Goal: Transaction & Acquisition: Purchase product/service

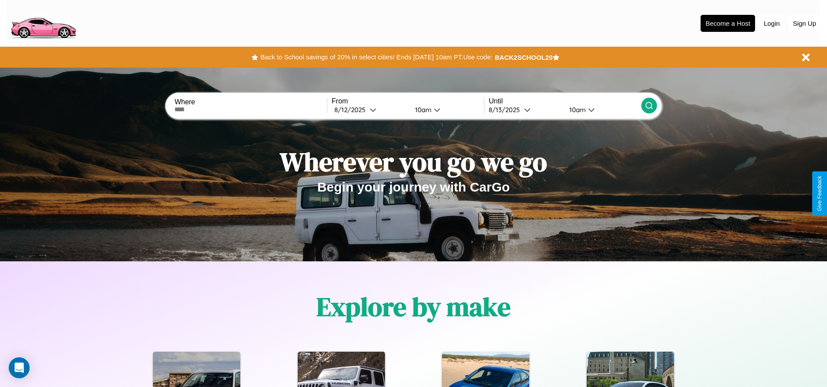
click at [251, 109] on input "text" at bounding box center [250, 109] width 152 height 7
type input "**********"
click at [370, 109] on div "8 / 12 / 2025" at bounding box center [351, 109] width 35 height 8
select select "*"
select select "****"
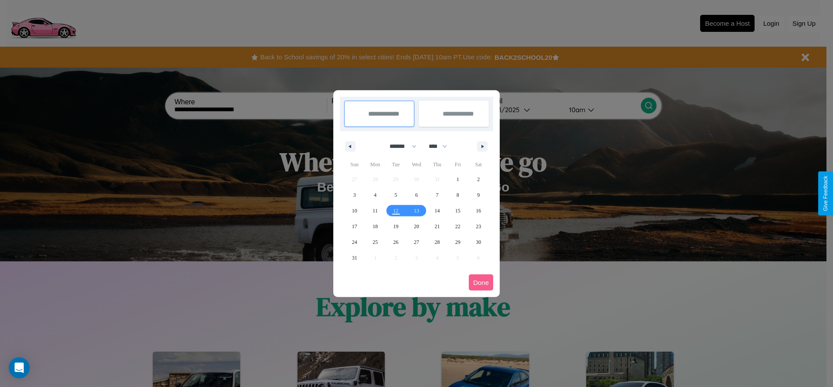
drag, startPoint x: 399, startPoint y: 146, endPoint x: 417, endPoint y: 175, distance: 33.6
click at [399, 146] on select "******* ******** ***** ***** *** **** **** ****** ********* ******* ******** **…" at bounding box center [401, 146] width 37 height 14
select select "*"
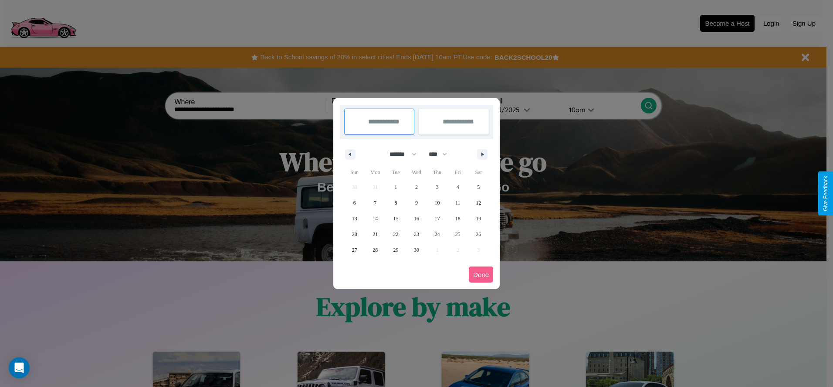
click at [442, 154] on select "**** **** **** **** **** **** **** **** **** **** **** **** **** **** **** ****…" at bounding box center [438, 154] width 26 height 14
select select "****"
click at [375, 249] on span "27" at bounding box center [375, 250] width 5 height 16
type input "**********"
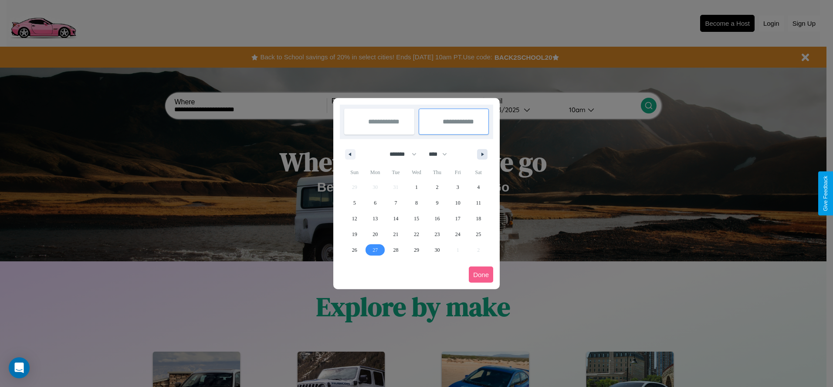
click at [482, 154] on icon "button" at bounding box center [484, 154] width 4 height 3
select select "*"
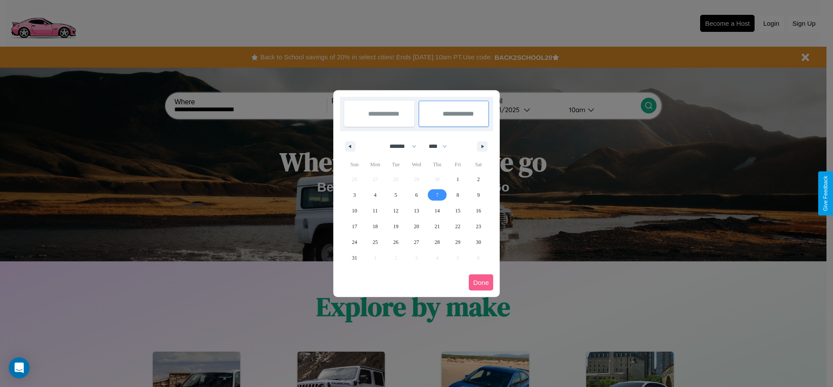
click at [437, 194] on span "7" at bounding box center [437, 195] width 3 height 16
type input "**********"
select select "*"
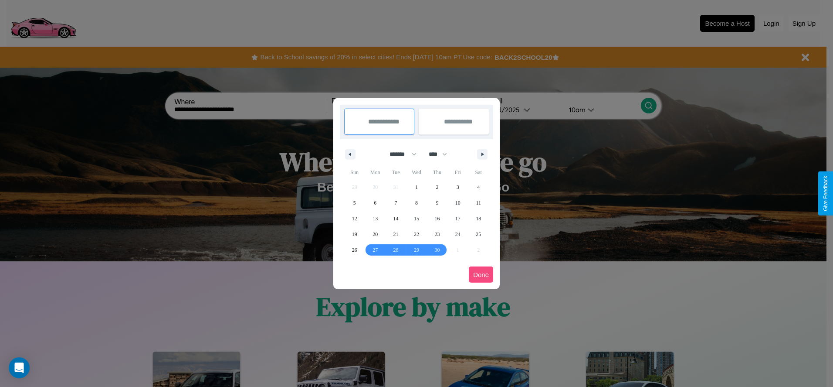
click at [481, 274] on button "Done" at bounding box center [481, 274] width 24 height 16
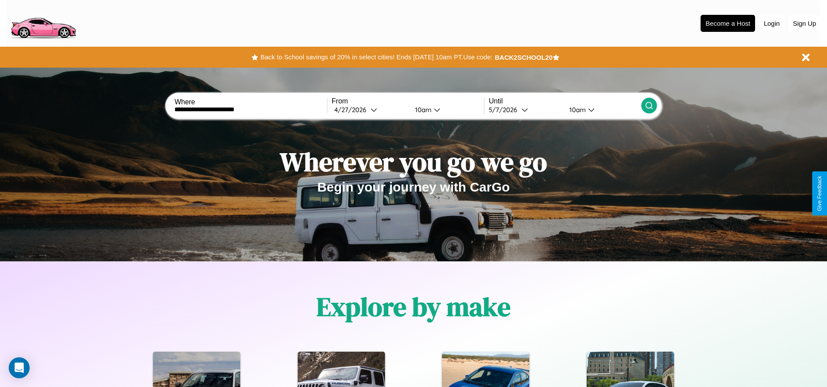
click at [649, 105] on icon at bounding box center [649, 105] width 9 height 9
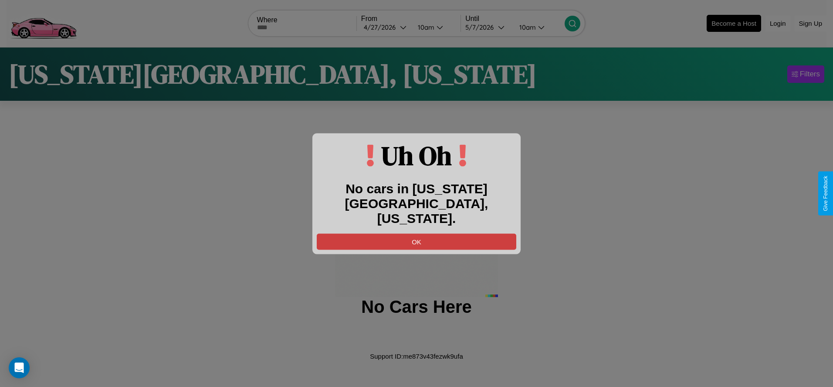
click at [417, 234] on button "OK" at bounding box center [417, 241] width 200 height 16
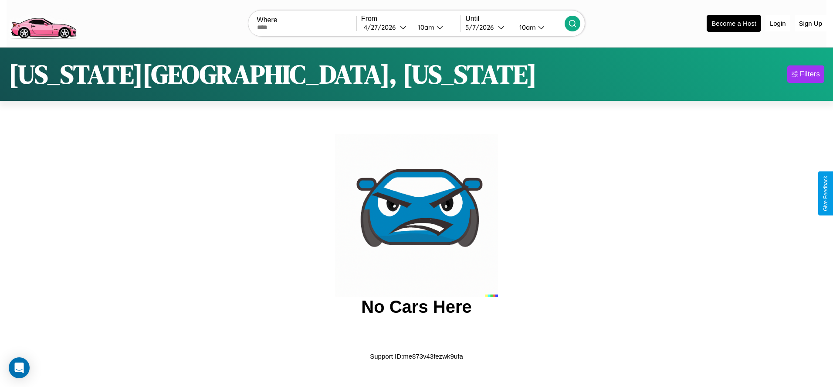
click at [43, 22] on img at bounding box center [44, 22] width 74 height 37
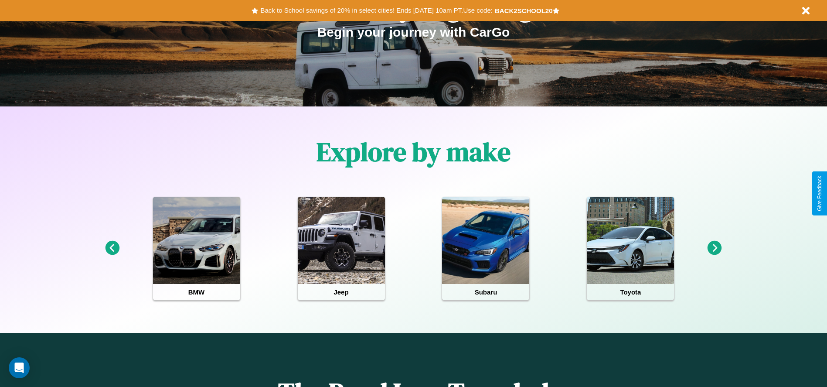
scroll to position [181, 0]
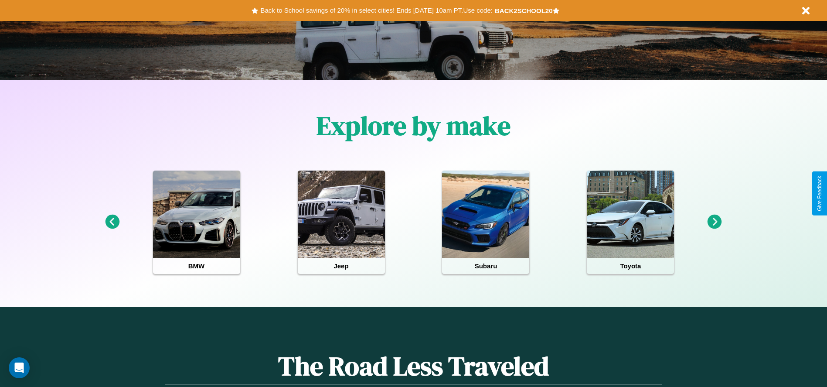
click at [112, 222] on icon at bounding box center [112, 221] width 14 height 14
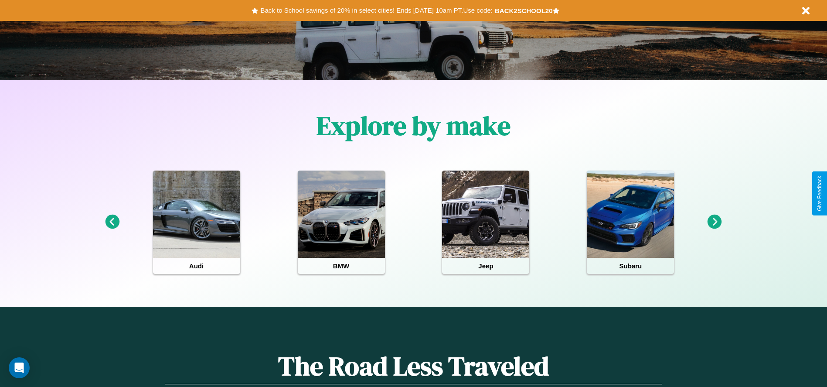
click at [112, 222] on icon at bounding box center [112, 221] width 14 height 14
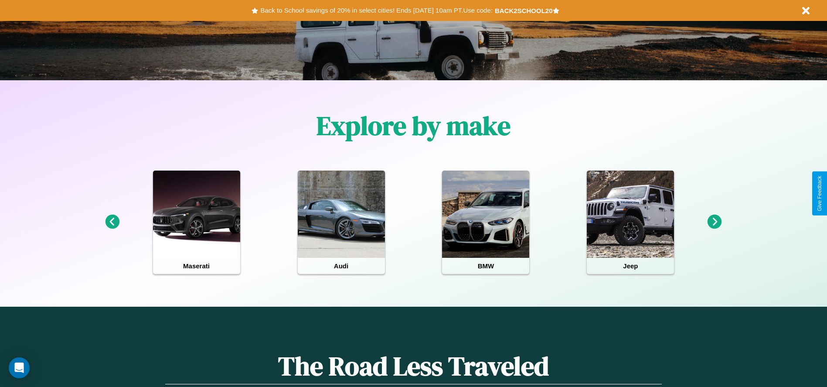
click at [714, 222] on icon at bounding box center [714, 221] width 14 height 14
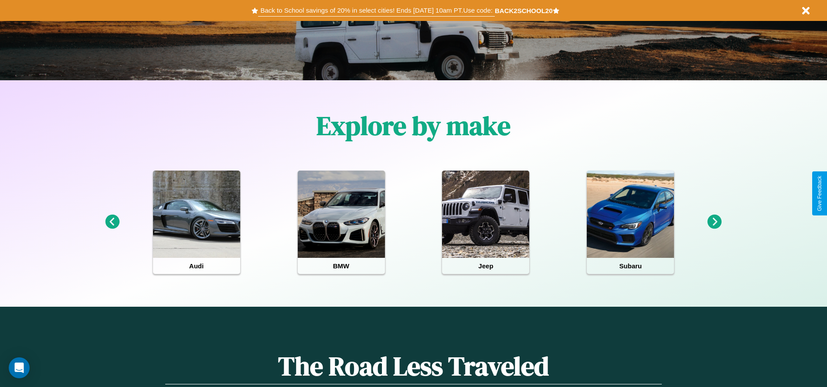
click at [376, 10] on button "Back to School savings of 20% in select cities! Ends 9/1 at 10am PT. Use code:" at bounding box center [376, 10] width 236 height 12
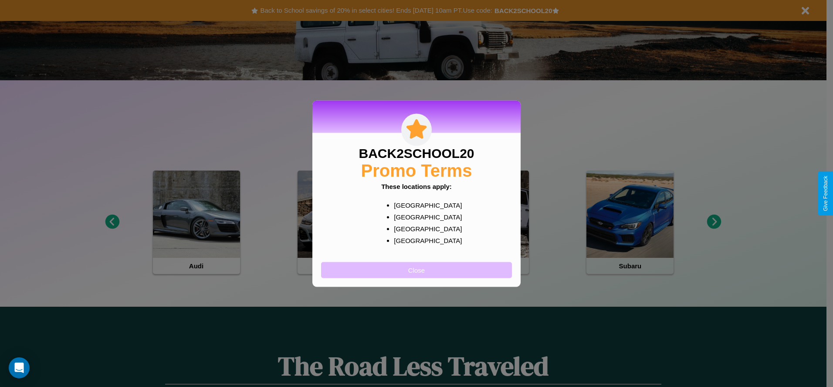
click at [417, 269] on button "Close" at bounding box center [416, 270] width 191 height 16
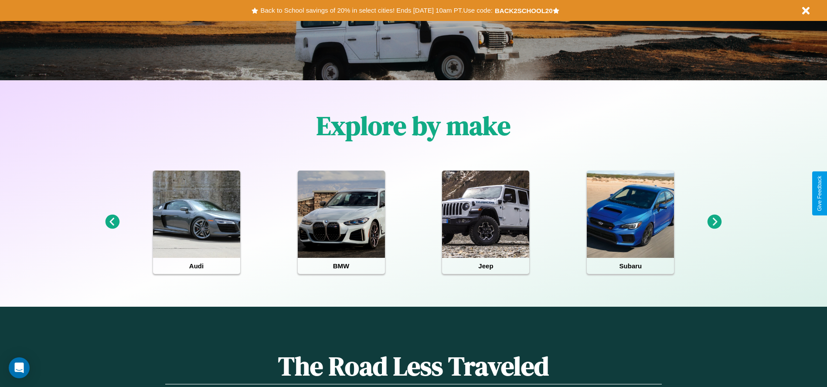
click at [112, 222] on icon at bounding box center [112, 221] width 14 height 14
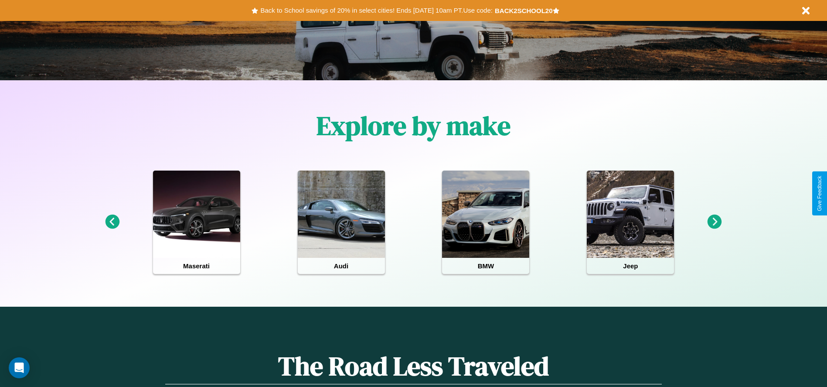
click at [112, 222] on icon at bounding box center [112, 221] width 14 height 14
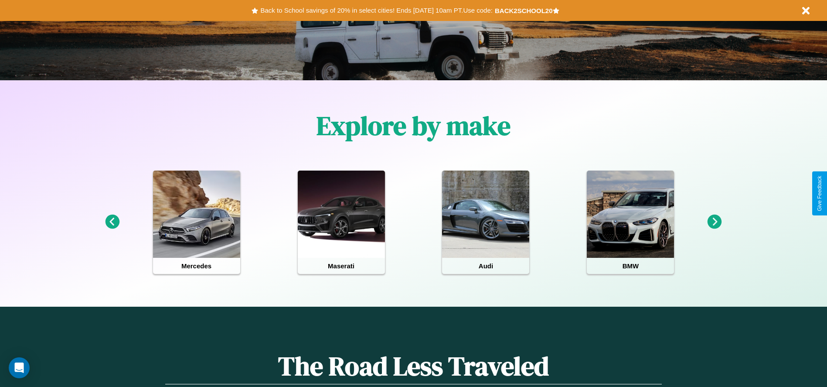
click at [714, 222] on icon at bounding box center [714, 221] width 14 height 14
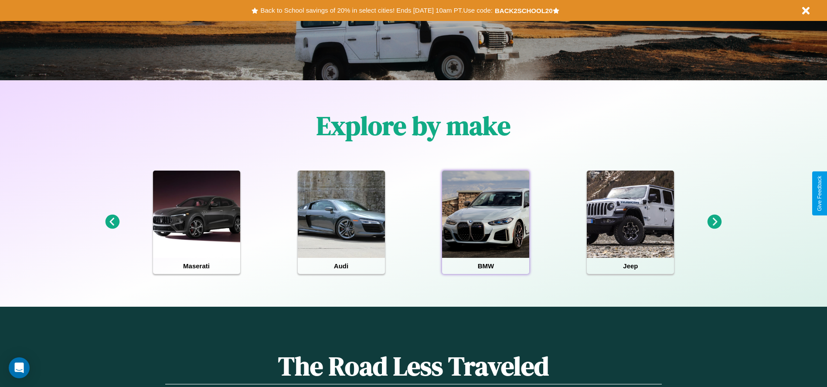
click at [486, 222] on div at bounding box center [485, 213] width 87 height 87
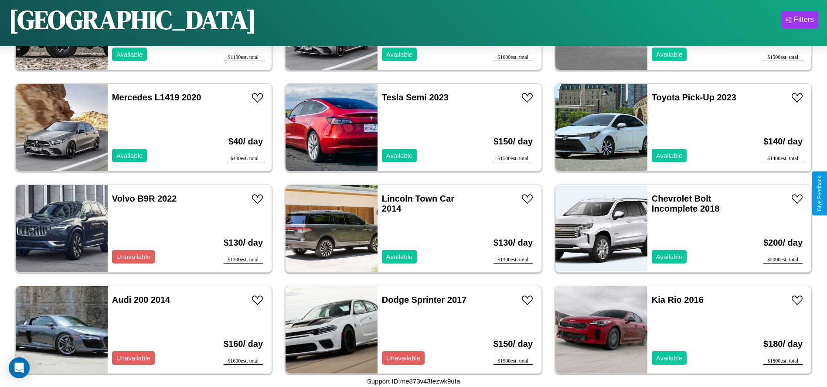
scroll to position [4647, 0]
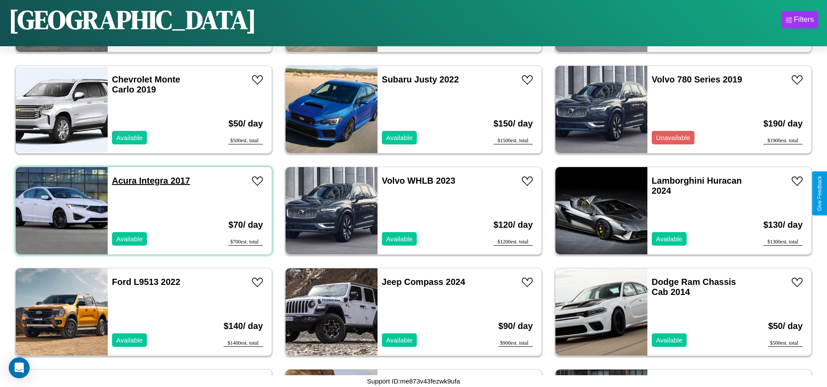
click at [123, 180] on link "Acura Integra 2017" at bounding box center [151, 181] width 78 height 10
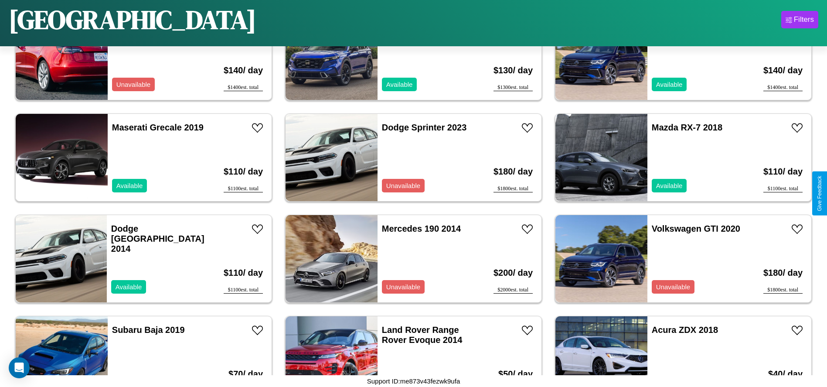
scroll to position [97, 0]
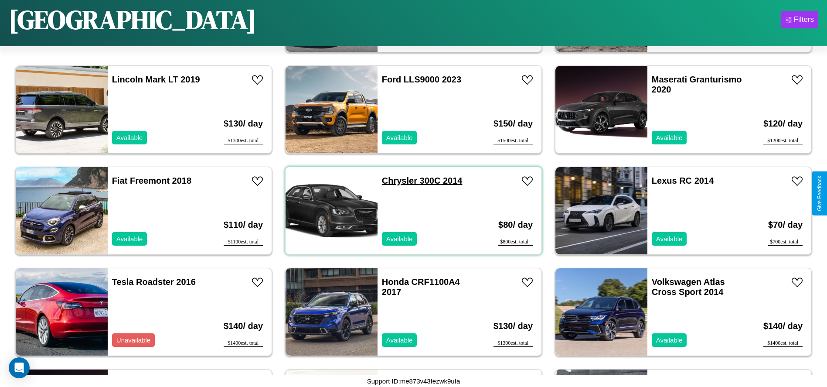
click at [396, 180] on link "Chrysler 300C 2014" at bounding box center [422, 181] width 81 height 10
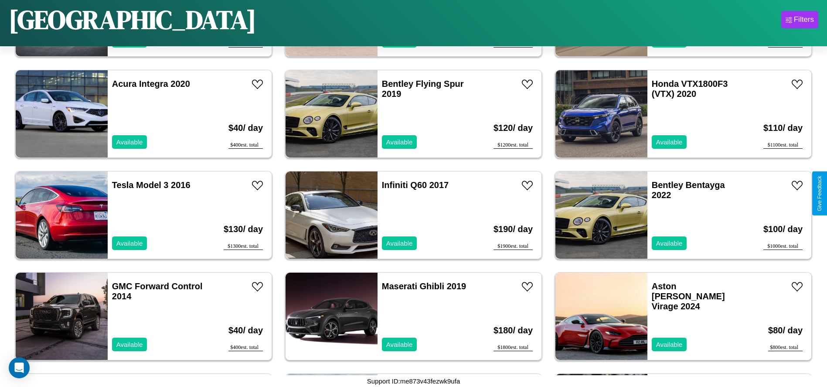
scroll to position [4142, 0]
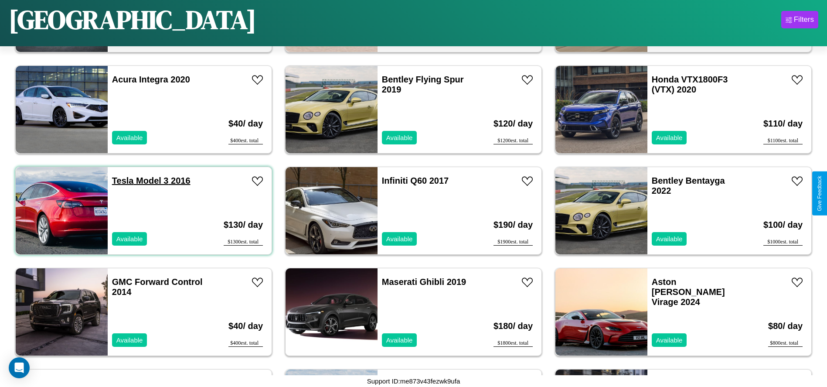
click at [122, 180] on link "Tesla Model 3 2016" at bounding box center [151, 181] width 78 height 10
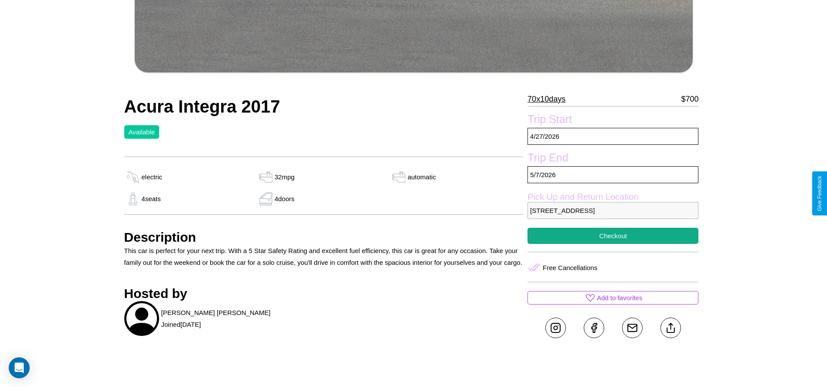
scroll to position [389, 0]
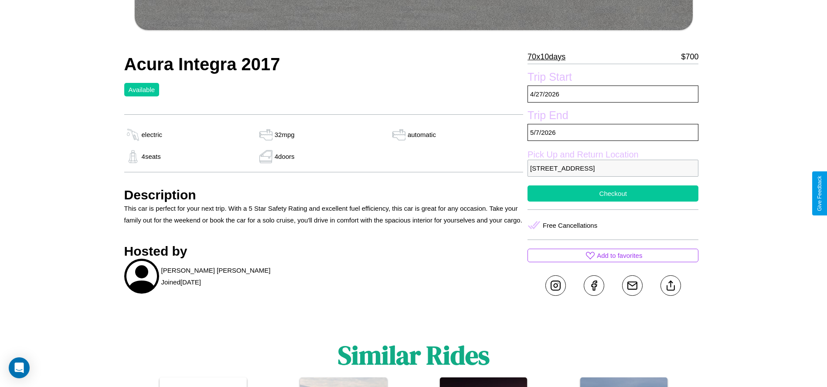
click at [613, 193] on button "Checkout" at bounding box center [612, 193] width 171 height 16
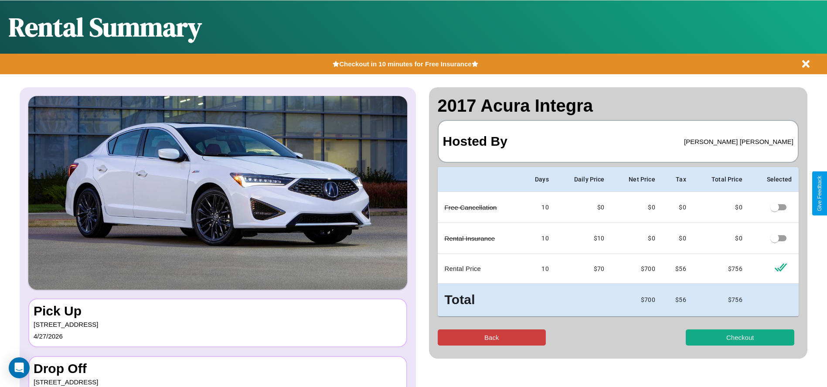
click at [491, 337] on button "Back" at bounding box center [492, 337] width 109 height 16
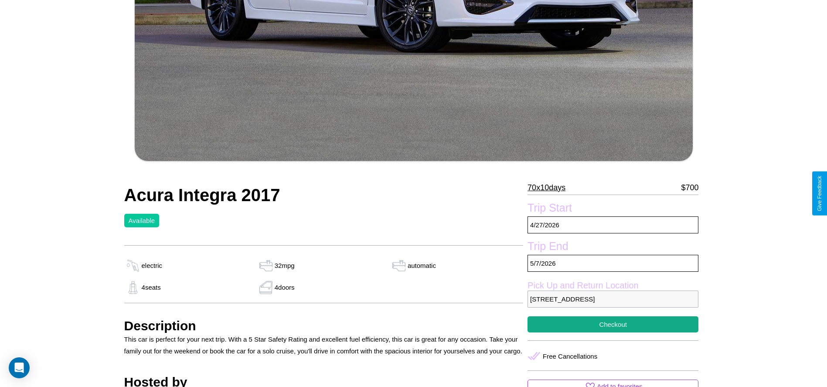
scroll to position [260, 0]
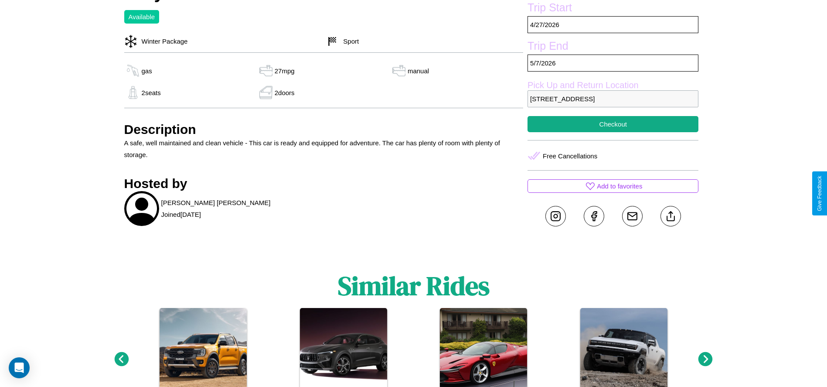
scroll to position [344, 0]
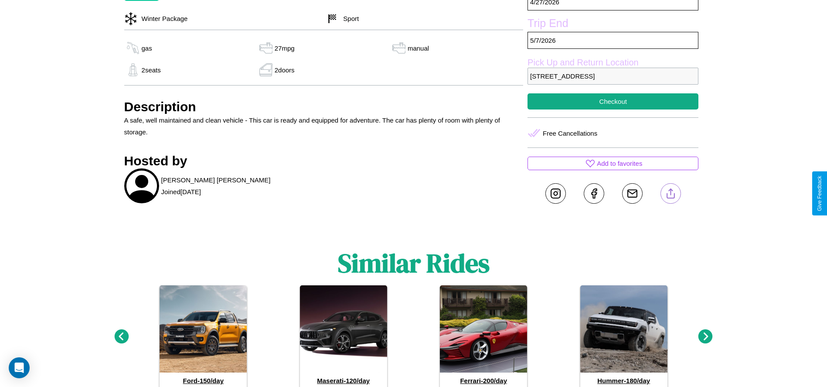
click at [670, 193] on line at bounding box center [670, 192] width 0 height 6
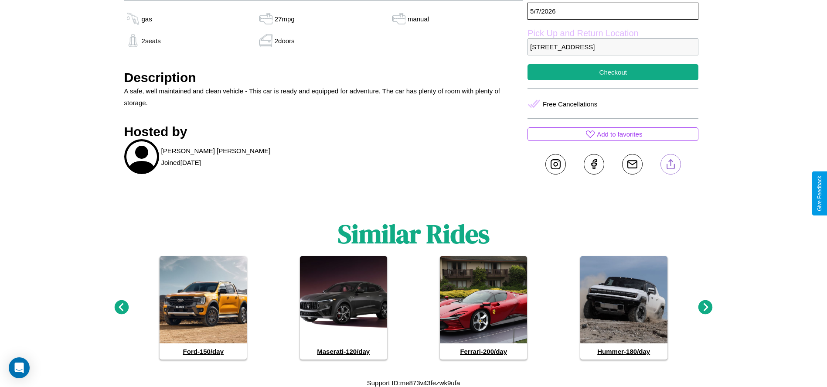
scroll to position [375, 0]
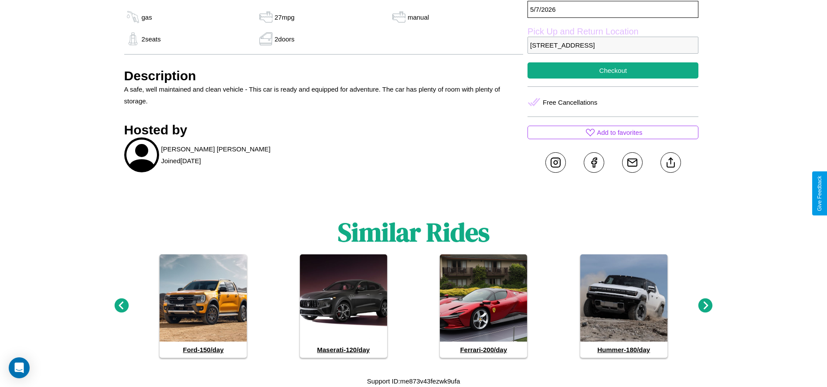
click at [121, 306] on icon at bounding box center [121, 305] width 14 height 14
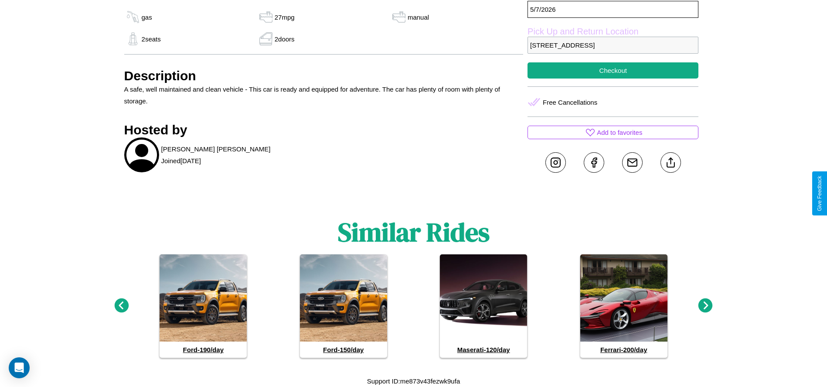
click at [705, 306] on icon at bounding box center [705, 305] width 14 height 14
